Goal: Find specific page/section: Find specific page/section

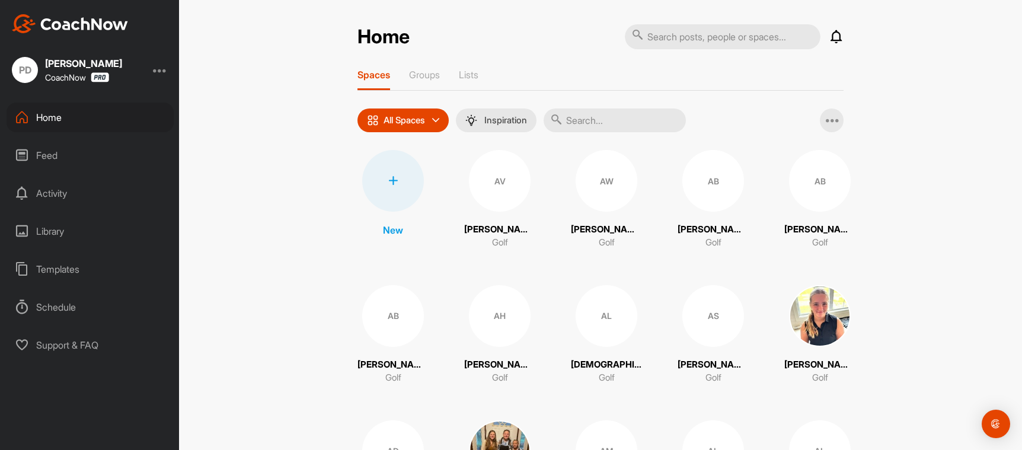
click at [581, 118] on input "text" at bounding box center [614, 120] width 142 height 24
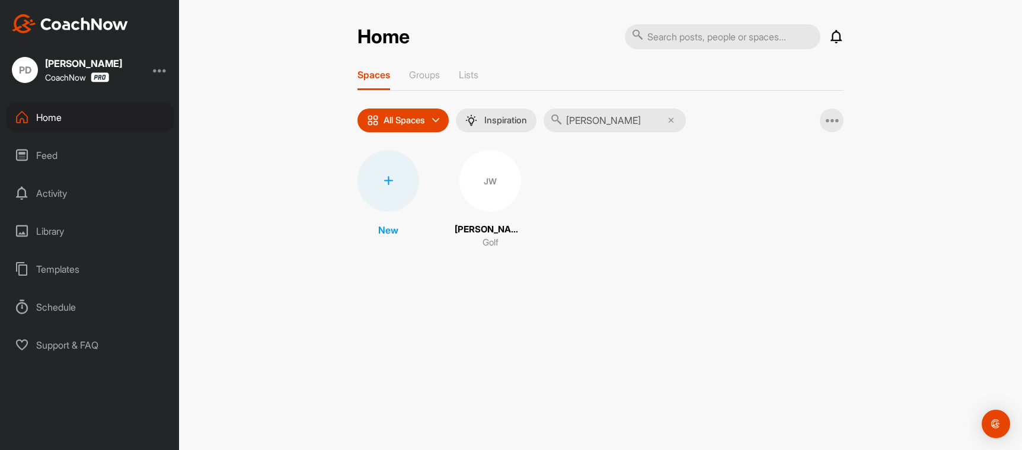
type input "[PERSON_NAME]"
drag, startPoint x: 525, startPoint y: 192, endPoint x: 510, endPoint y: 191, distance: 15.5
click at [510, 191] on div "JW" at bounding box center [490, 181] width 62 height 62
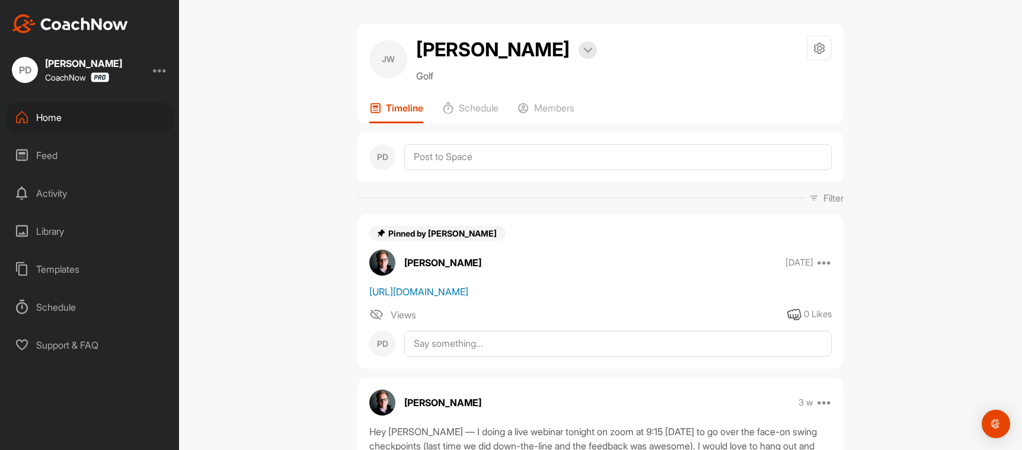
click at [468, 297] on link "[URL][DOMAIN_NAME]" at bounding box center [418, 292] width 99 height 12
click at [100, 130] on div "Home" at bounding box center [90, 118] width 167 height 30
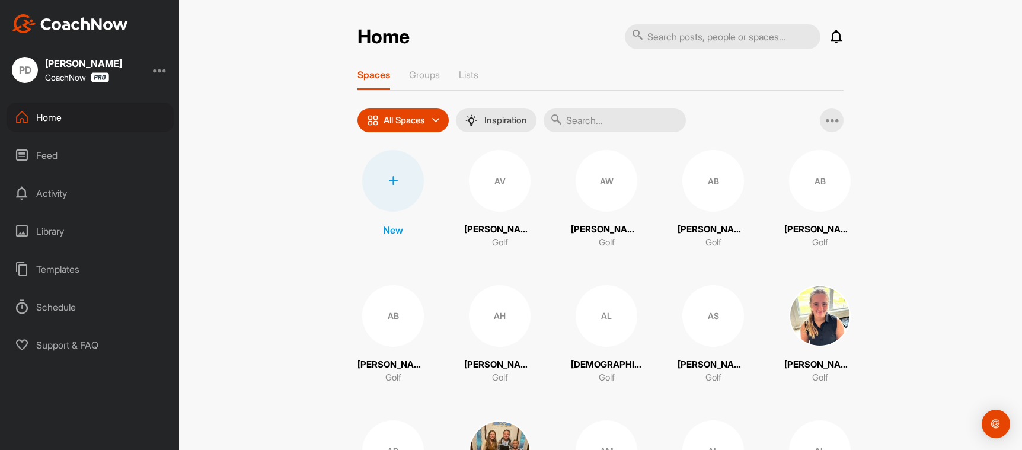
click at [605, 120] on input "text" at bounding box center [614, 120] width 142 height 24
type input "[PERSON_NAME]"
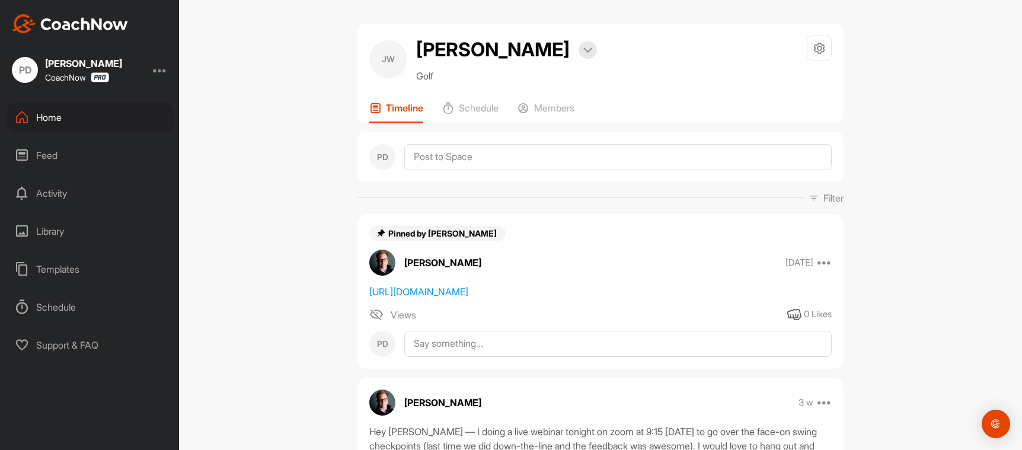
click at [114, 116] on div "Home" at bounding box center [90, 118] width 167 height 30
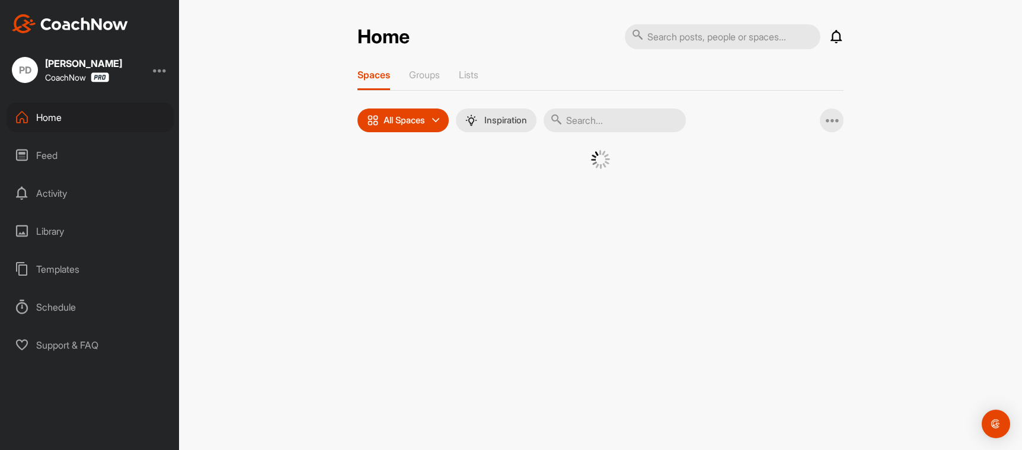
click at [593, 113] on input "text" at bounding box center [614, 120] width 142 height 24
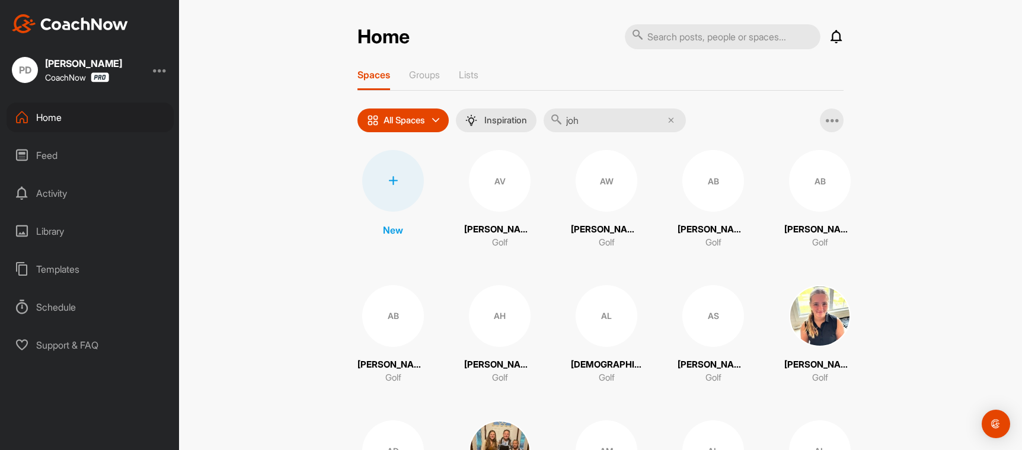
type input "joha"
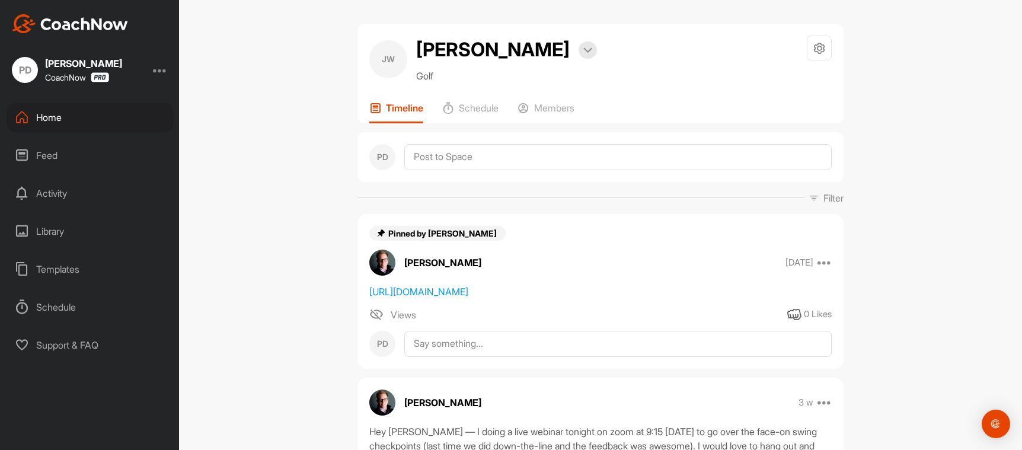
click at [116, 118] on div "Home" at bounding box center [90, 118] width 167 height 30
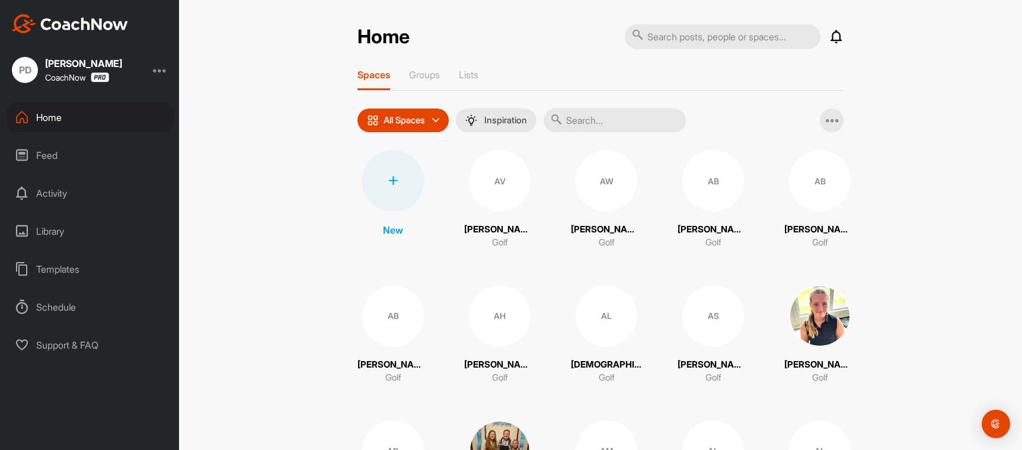
click at [667, 116] on input "text" at bounding box center [614, 120] width 142 height 24
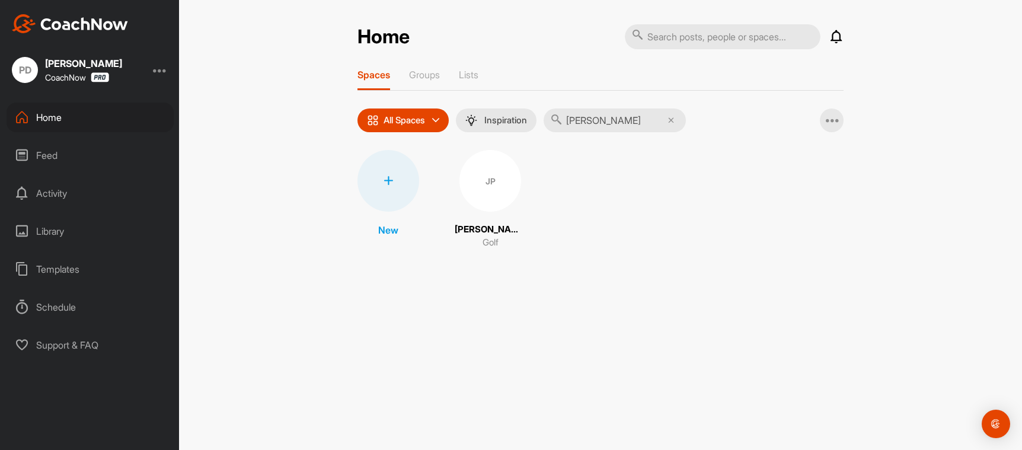
type input "[PERSON_NAME]"
click at [480, 197] on div "JP" at bounding box center [490, 181] width 62 height 62
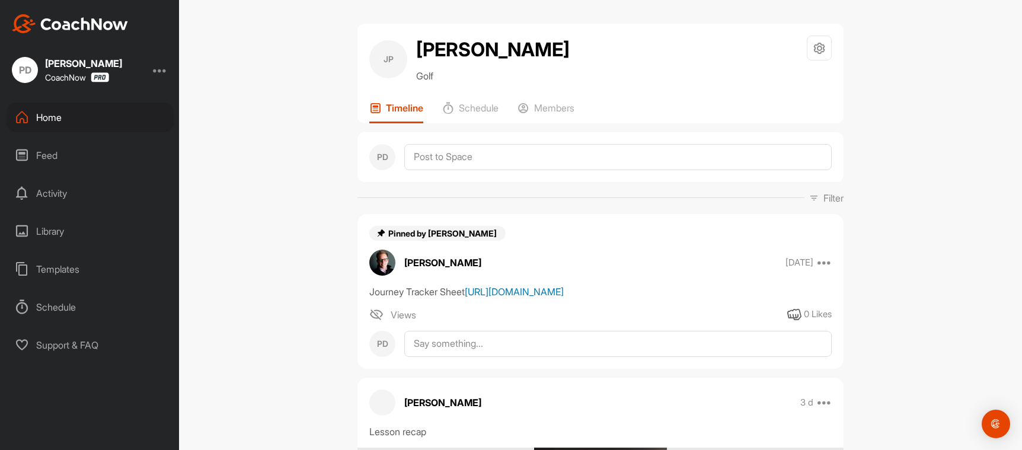
click at [511, 297] on link "[URL][DOMAIN_NAME]" at bounding box center [514, 292] width 99 height 12
